Goal: Navigation & Orientation: Find specific page/section

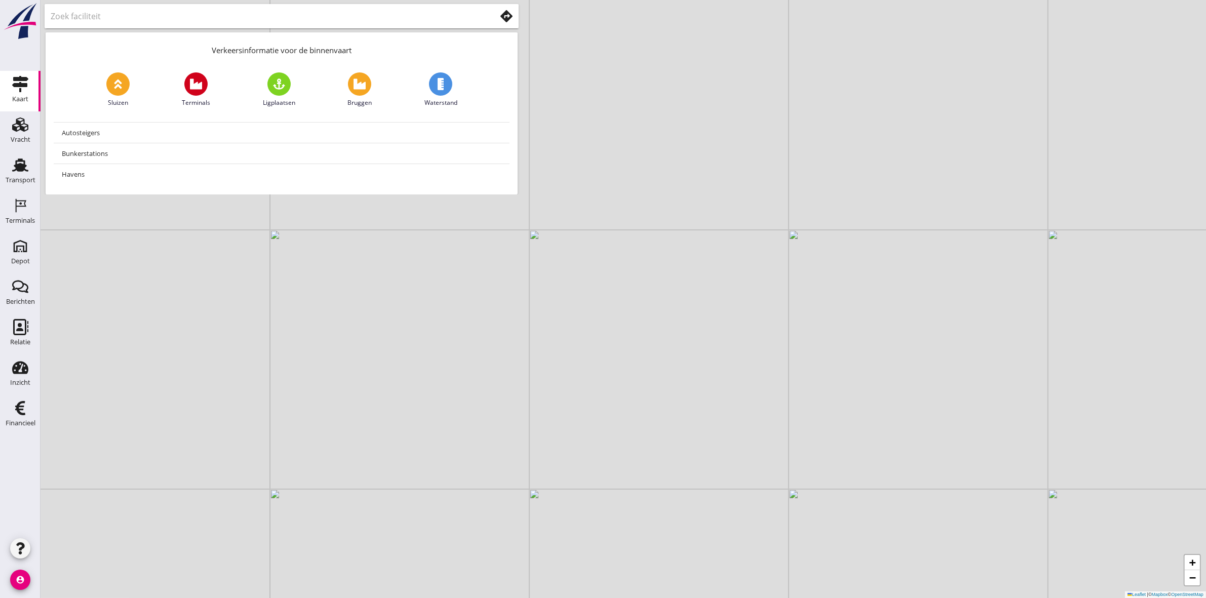
click at [160, 18] on input "text" at bounding box center [266, 16] width 431 height 16
type input "b"
type input "Gorichem"
click at [194, 18] on input "Gorichem" at bounding box center [266, 16] width 431 height 16
click at [503, 15] on use at bounding box center [507, 16] width 12 height 12
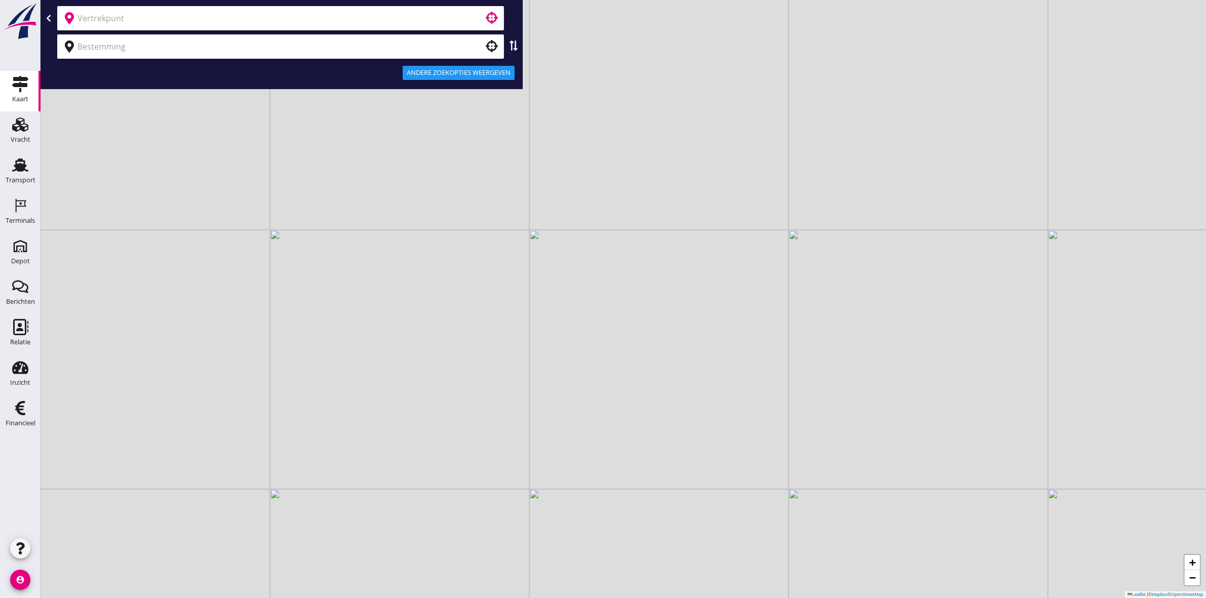
click at [184, 19] on input "text" at bounding box center [274, 18] width 392 height 16
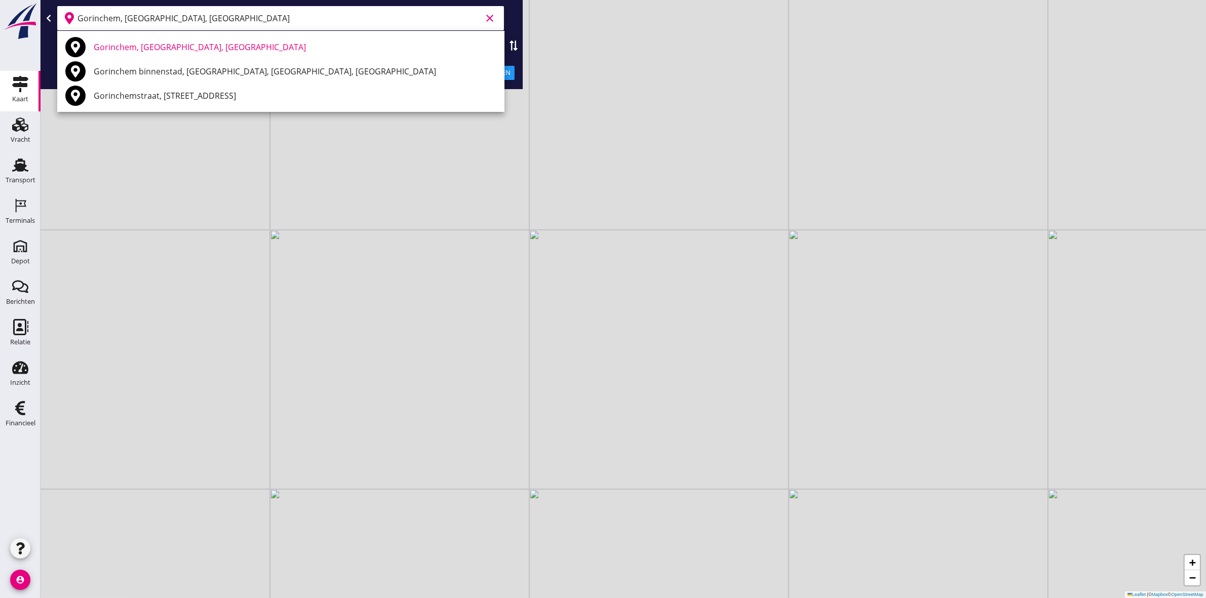
click at [240, 20] on input "Gorinchem, [GEOGRAPHIC_DATA], [GEOGRAPHIC_DATA]" at bounding box center [280, 18] width 404 height 16
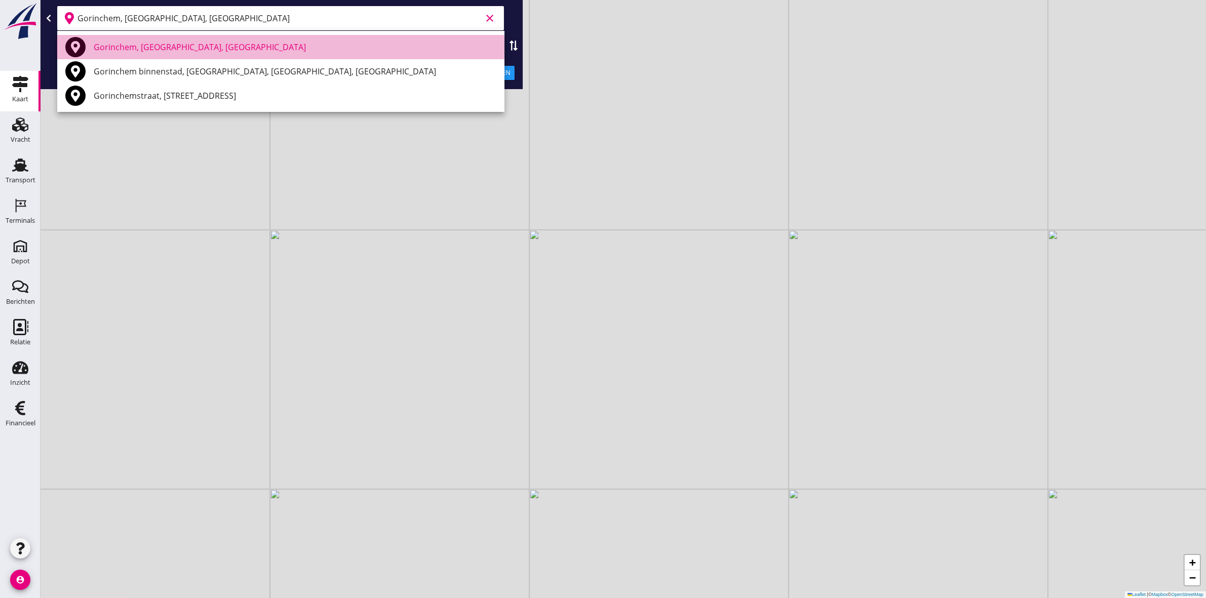
click at [214, 46] on div "Gorinchem, [GEOGRAPHIC_DATA], [GEOGRAPHIC_DATA]" at bounding box center [295, 47] width 403 height 12
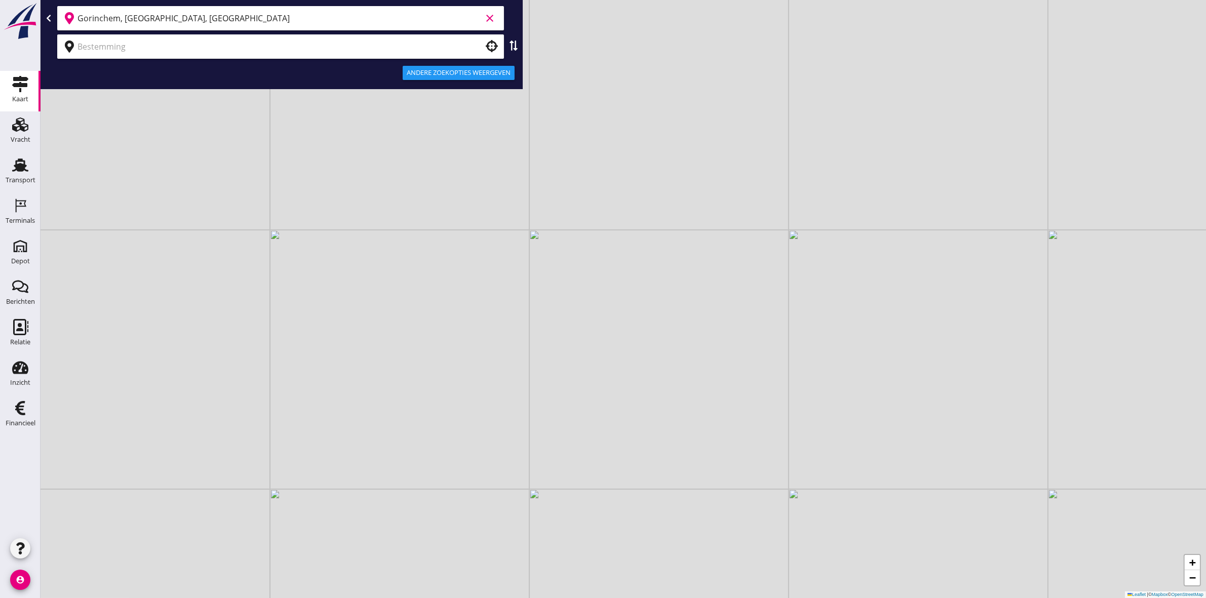
type input "Gorinchem, [GEOGRAPHIC_DATA], [GEOGRAPHIC_DATA]"
click at [328, 47] on input "text" at bounding box center [274, 47] width 392 height 16
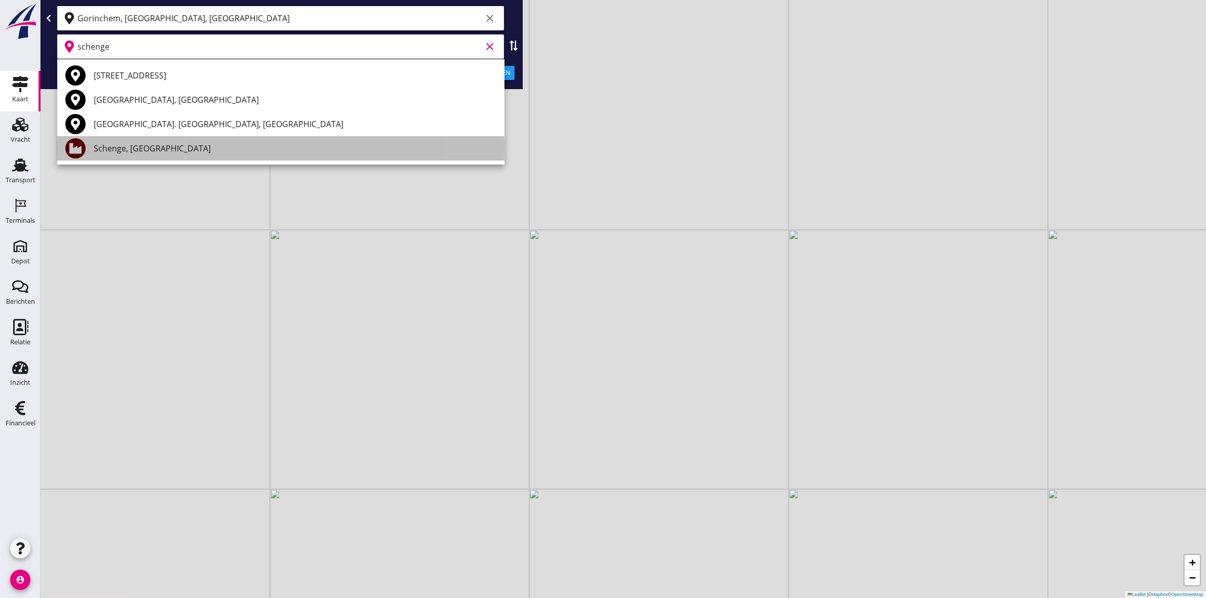
click at [231, 140] on div "Schenge, [GEOGRAPHIC_DATA]" at bounding box center [295, 148] width 403 height 24
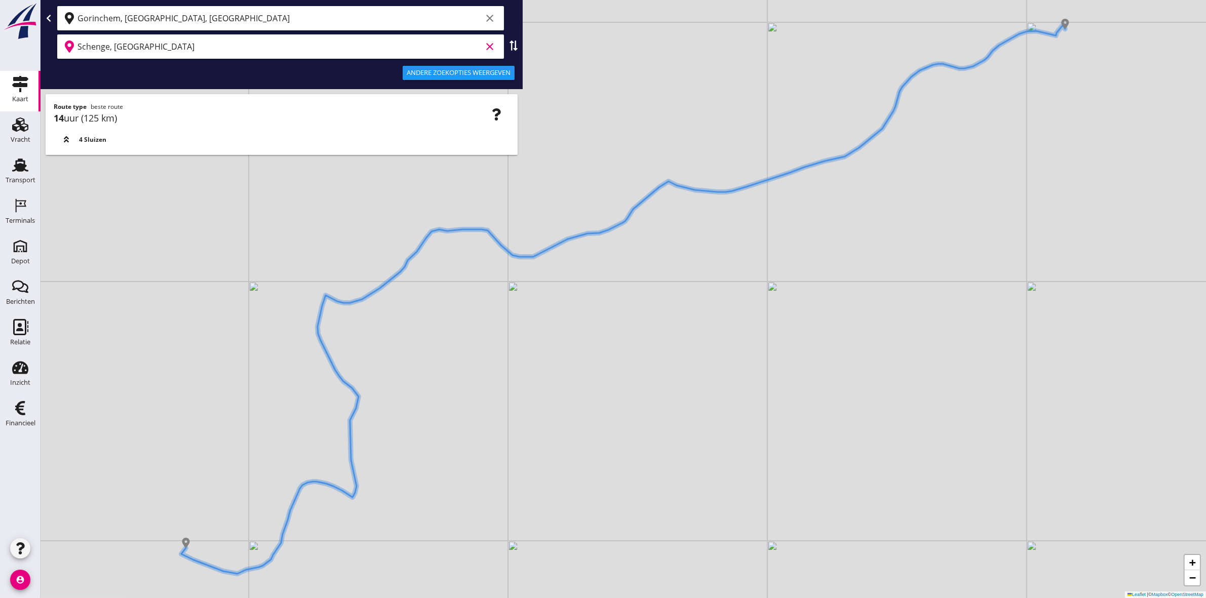
type input "Schenge, [GEOGRAPHIC_DATA]"
drag, startPoint x: 726, startPoint y: 348, endPoint x: 604, endPoint y: 378, distance: 125.3
click at [604, 378] on div "+ − Leaflet | © Mapbox © OpenStreetMap" at bounding box center [624, 299] width 1166 height 598
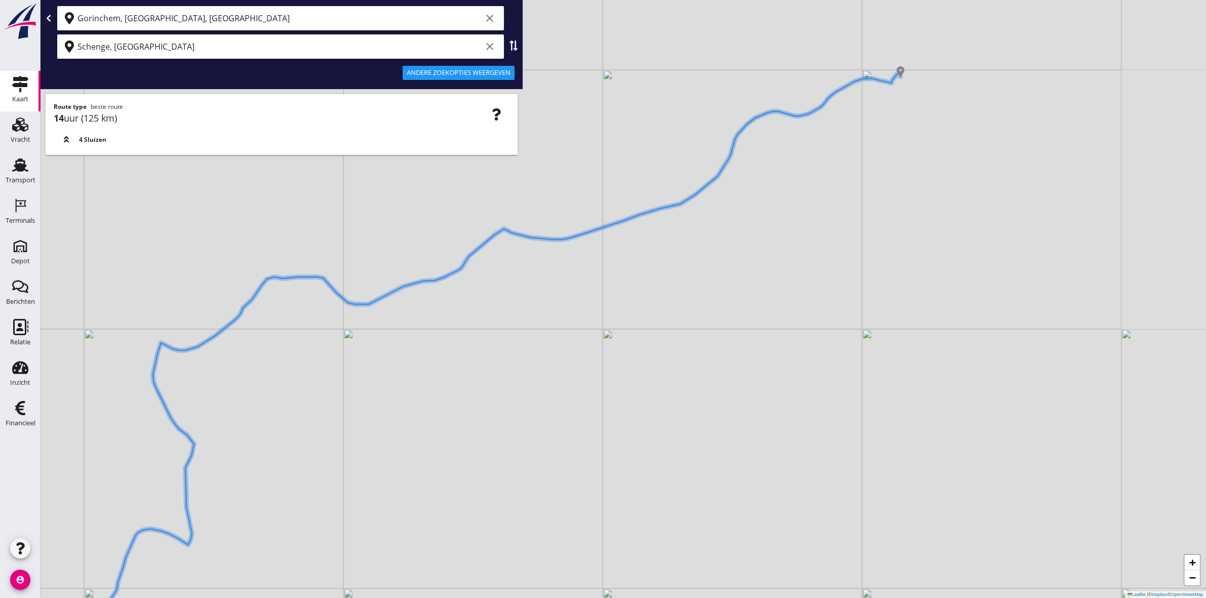
drag, startPoint x: 815, startPoint y: 171, endPoint x: 675, endPoint y: 277, distance: 175.0
click at [680, 273] on div "+ − Leaflet | © Mapbox © OpenStreetMap" at bounding box center [624, 299] width 1166 height 598
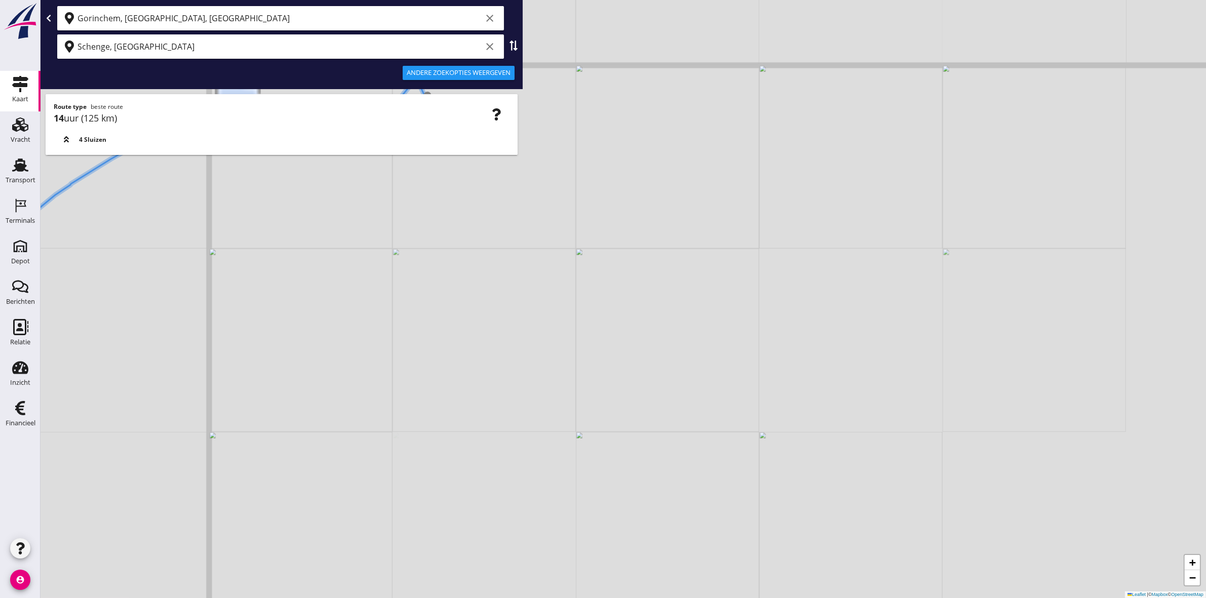
drag, startPoint x: 496, startPoint y: 332, endPoint x: 510, endPoint y: 442, distance: 110.2
click at [510, 440] on div "+ − Leaflet | © Mapbox © OpenStreetMap" at bounding box center [624, 299] width 1166 height 598
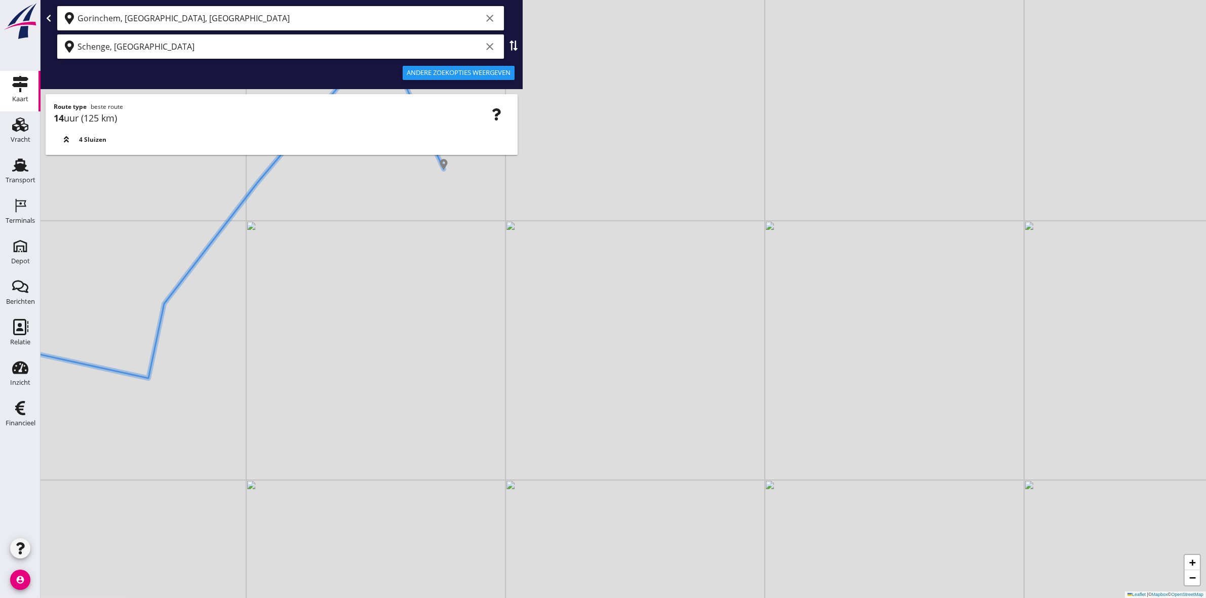
drag, startPoint x: 313, startPoint y: 235, endPoint x: 404, endPoint y: 329, distance: 131.1
click at [398, 328] on div "+ − Leaflet | © Mapbox © OpenStreetMap" at bounding box center [624, 299] width 1166 height 598
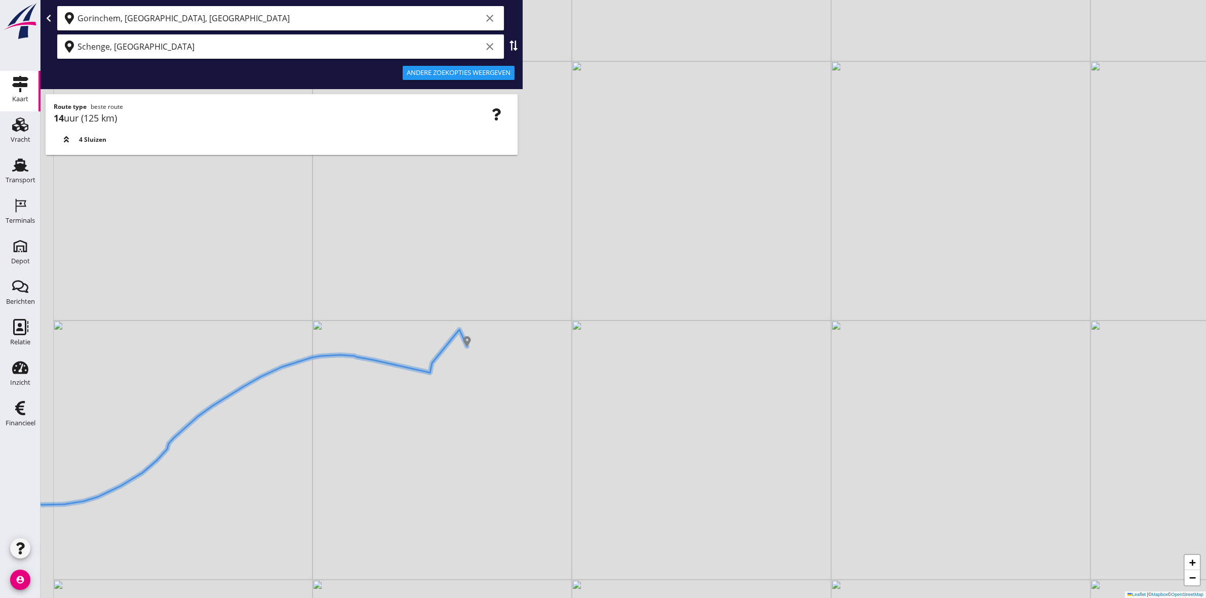
drag, startPoint x: 391, startPoint y: 355, endPoint x: 532, endPoint y: 371, distance: 142.3
click at [526, 376] on div "+ − Leaflet | © Mapbox © OpenStreetMap" at bounding box center [624, 299] width 1166 height 598
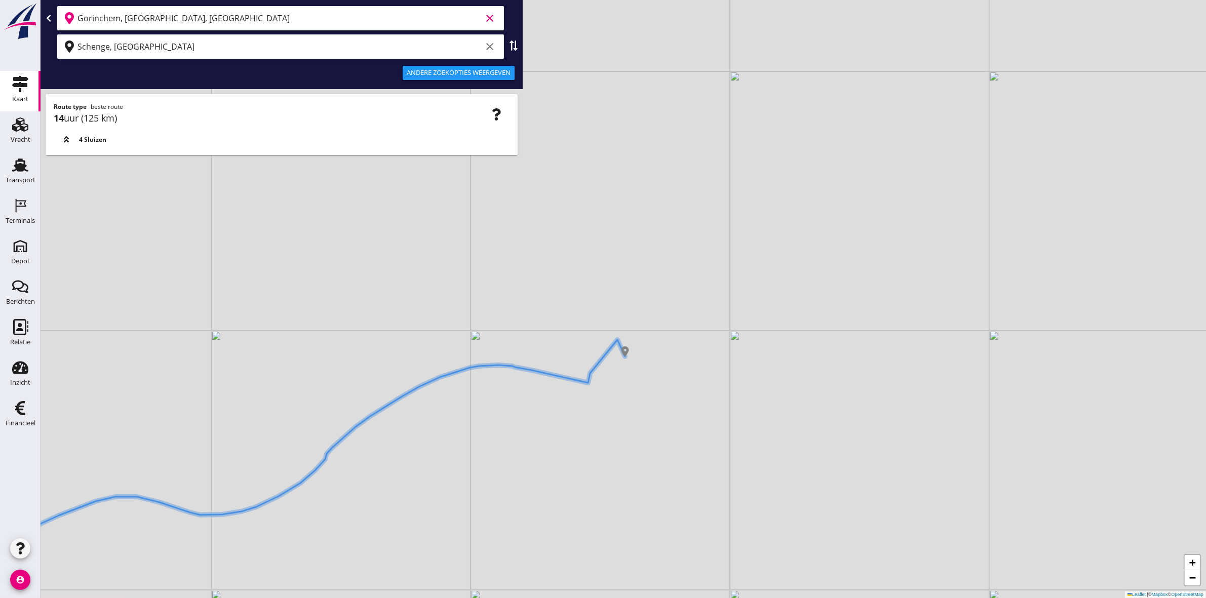
click at [243, 20] on input "Gorinchem, [GEOGRAPHIC_DATA], [GEOGRAPHIC_DATA]" at bounding box center [280, 18] width 404 height 16
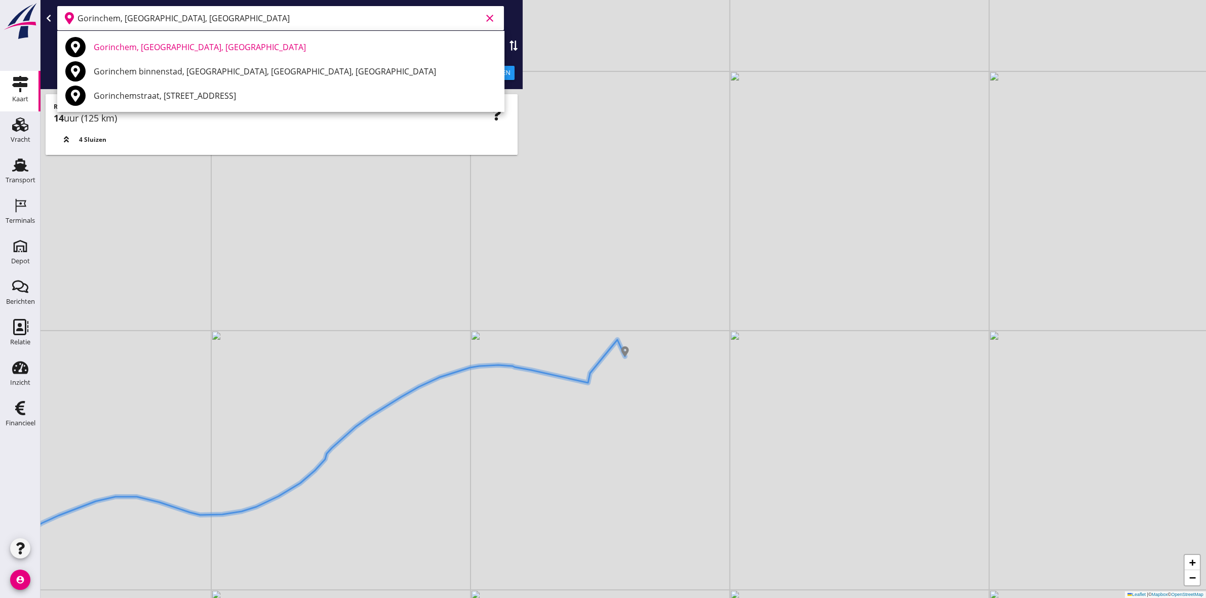
click at [123, 20] on input "Gorinchem, [GEOGRAPHIC_DATA], [GEOGRAPHIC_DATA]" at bounding box center [280, 18] width 404 height 16
click at [122, 16] on input "Gorinchem, [GEOGRAPHIC_DATA], [GEOGRAPHIC_DATA]" at bounding box center [280, 18] width 404 height 16
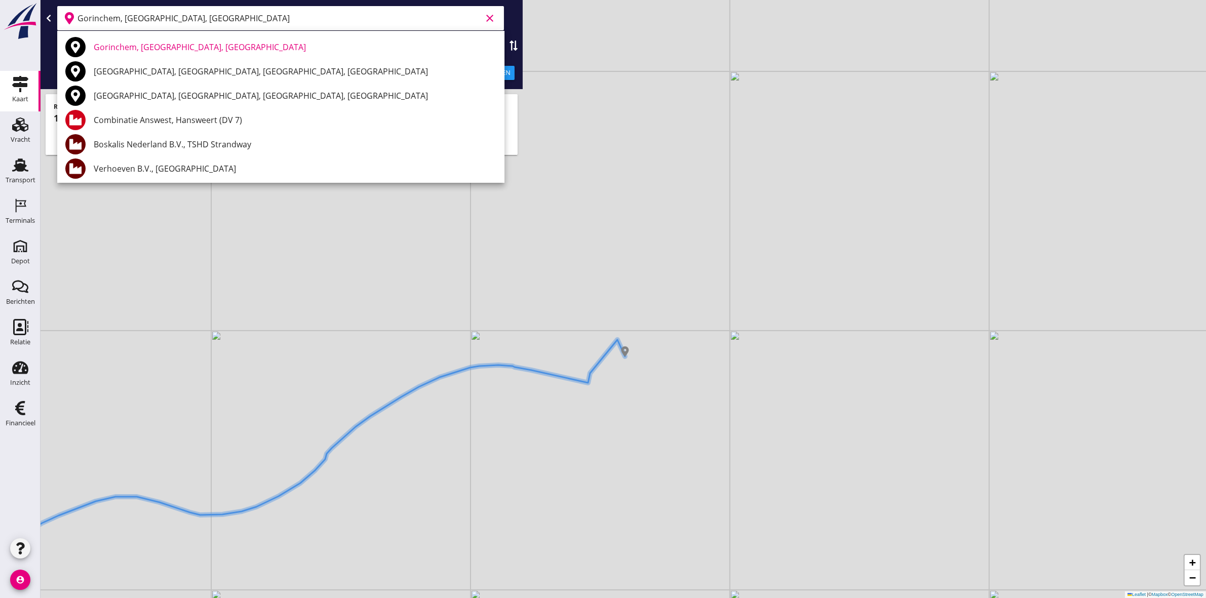
type input "Gorinchem, [GEOGRAPHIC_DATA], [GEOGRAPHIC_DATA]"
click at [455, 270] on div "+ − Leaflet | © Mapbox © OpenStreetMap" at bounding box center [624, 299] width 1166 height 598
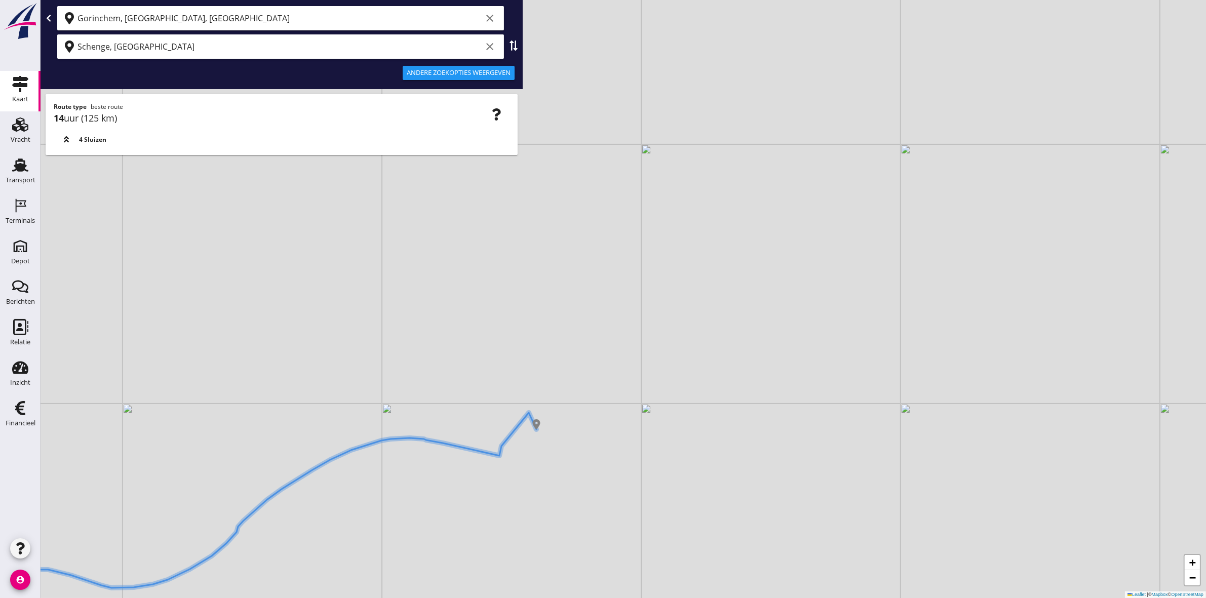
drag, startPoint x: 591, startPoint y: 328, endPoint x: 503, endPoint y: 401, distance: 114.8
click at [503, 401] on div "+ − Leaflet | © Mapbox © OpenStreetMap" at bounding box center [624, 299] width 1166 height 598
